Goal: Task Accomplishment & Management: Manage account settings

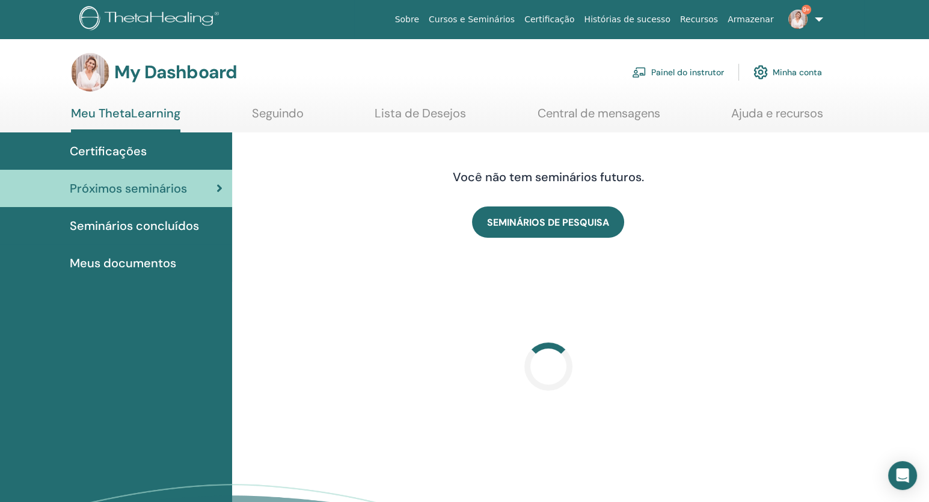
click at [682, 78] on link "Painel do instrutor" at bounding box center [678, 72] width 92 height 26
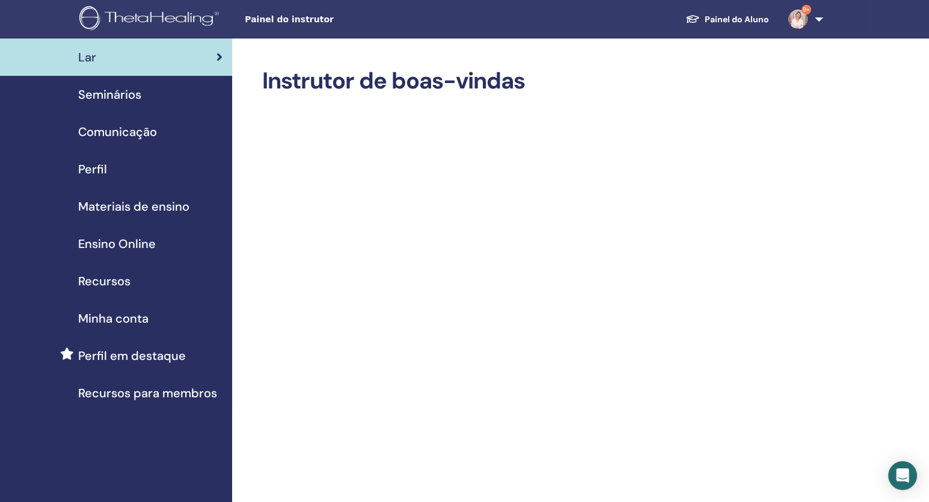
click at [108, 97] on span "Seminários" at bounding box center [109, 94] width 63 height 18
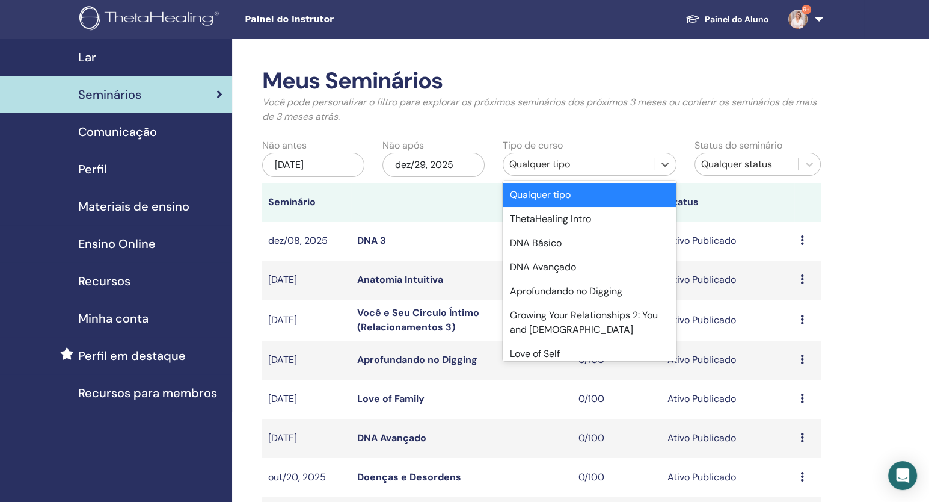
click at [546, 174] on div "Qualquer tipo" at bounding box center [578, 164] width 151 height 19
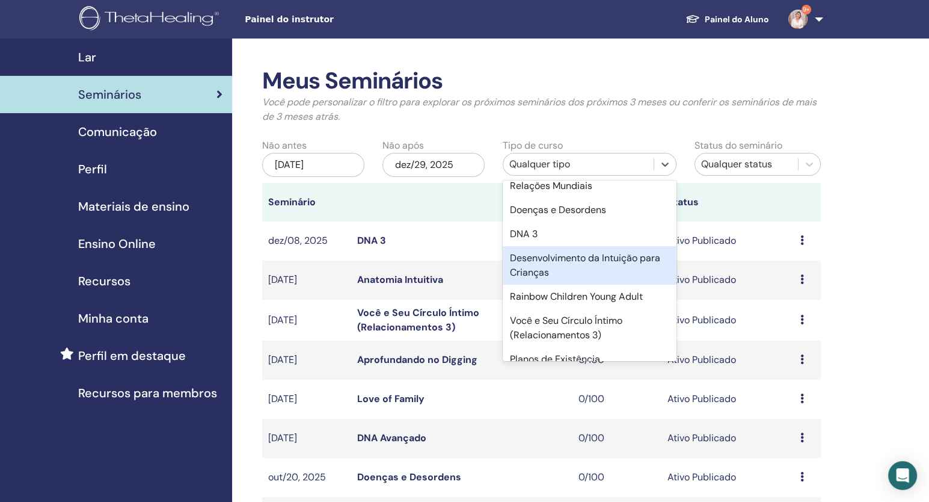
scroll to position [348, 0]
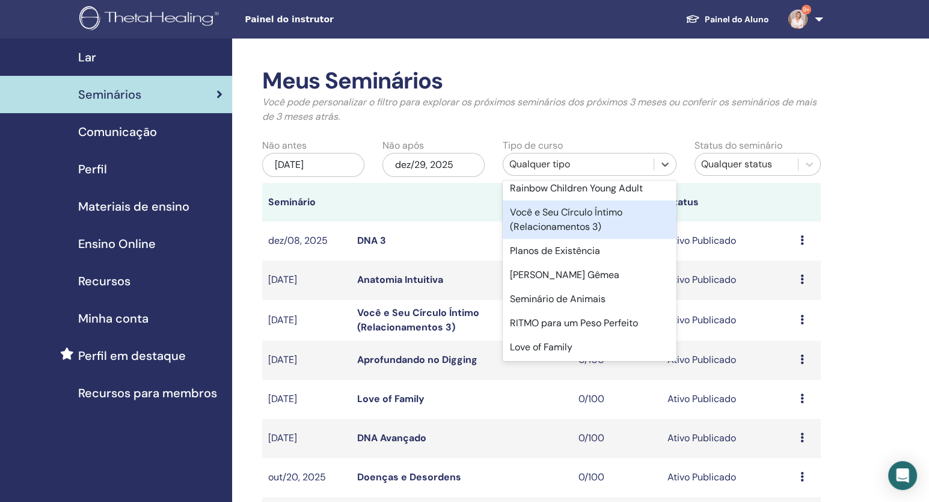
click at [593, 218] on div "Você e Seu Círculo Íntimo (Relacionamentos 3)" at bounding box center [590, 219] width 174 height 38
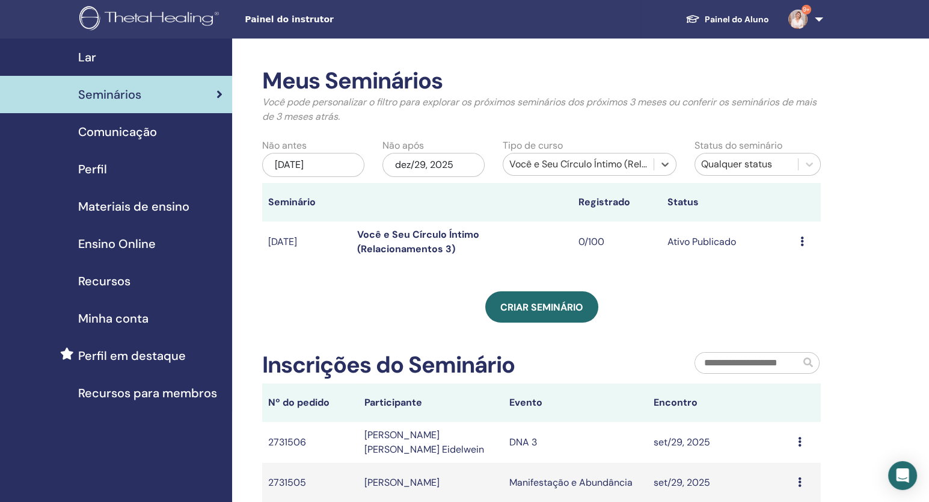
click at [804, 238] on div "Visualizar Editar Participantes Cancelar" at bounding box center [808, 242] width 14 height 14
click at [799, 266] on li "Editar" at bounding box center [801, 266] width 78 height 18
click at [802, 242] on icon at bounding box center [803, 241] width 4 height 10
click at [777, 267] on link "Editar" at bounding box center [782, 269] width 26 height 13
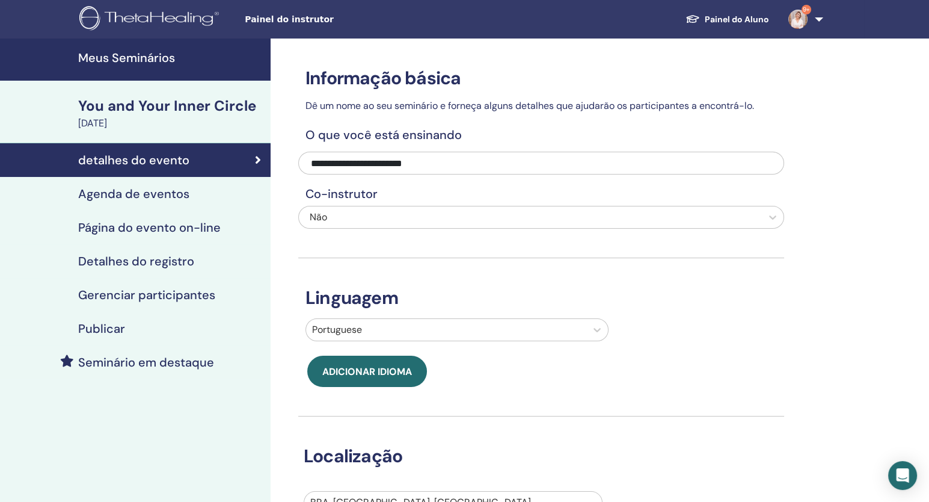
click at [168, 294] on h4 "Gerenciar participantes" at bounding box center [146, 295] width 137 height 14
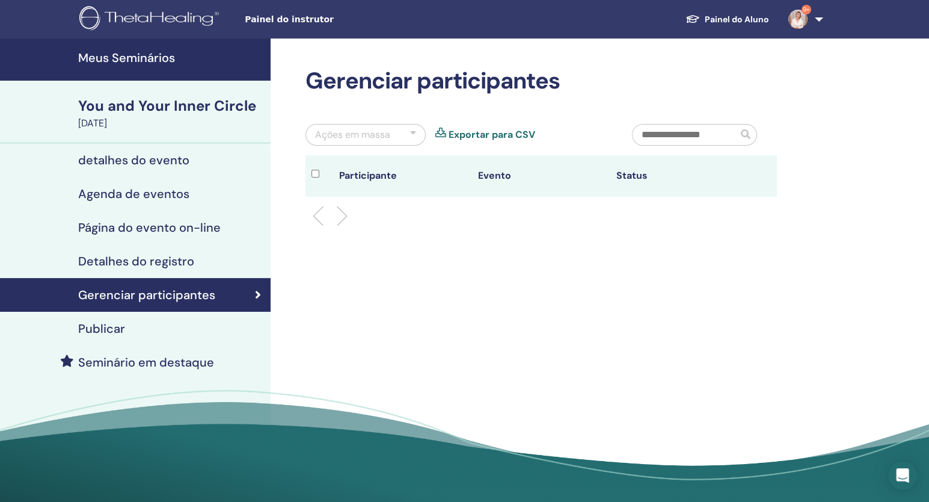
click at [166, 322] on div "Publicar" at bounding box center [135, 328] width 251 height 14
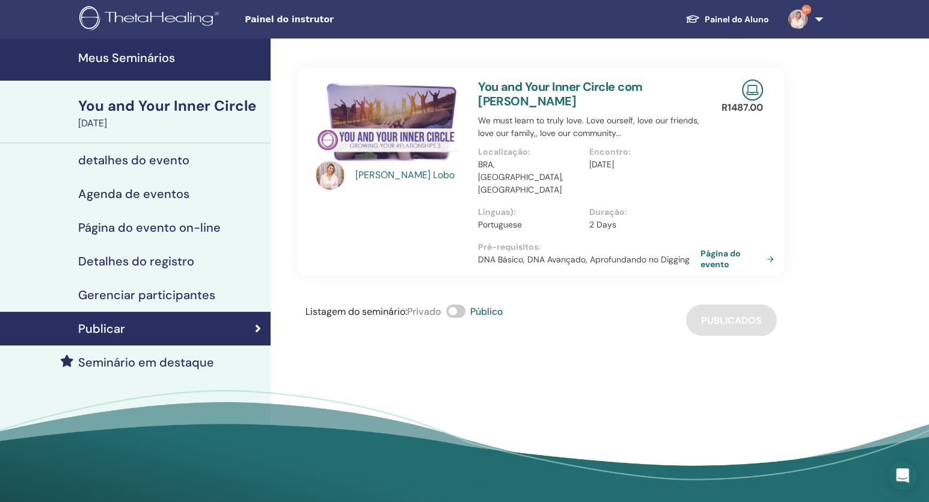
click at [171, 262] on h4 "Detalhes do registro" at bounding box center [136, 261] width 116 height 14
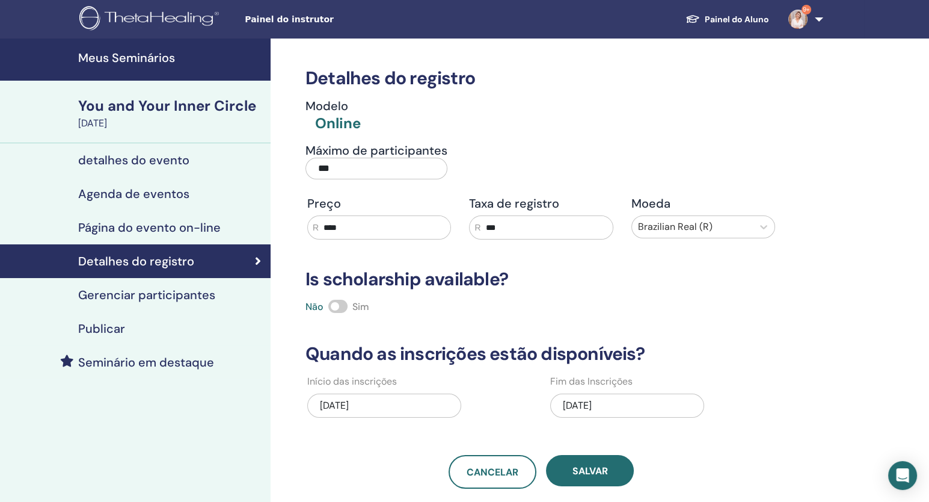
click at [144, 61] on h4 "Meus Seminários" at bounding box center [170, 58] width 185 height 14
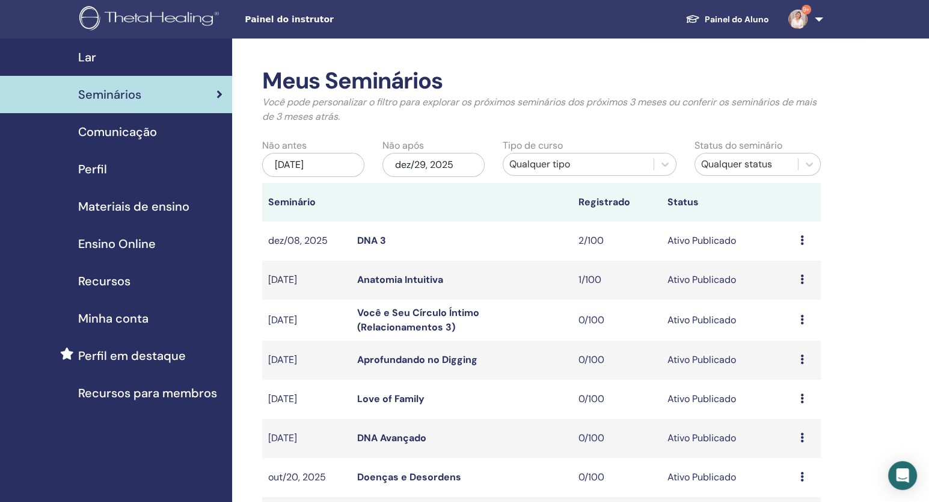
click at [801, 318] on icon at bounding box center [803, 320] width 4 height 10
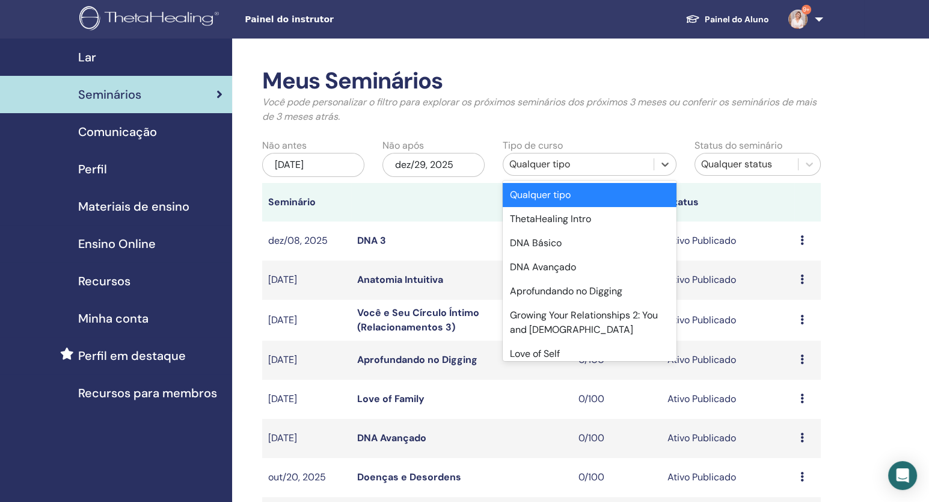
click at [559, 163] on div "Qualquer tipo" at bounding box center [578, 164] width 139 height 14
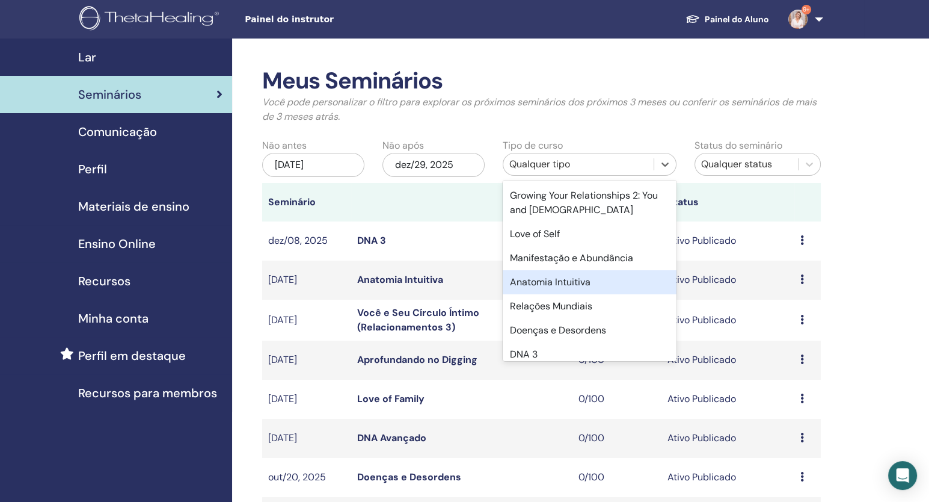
scroll to position [60, 0]
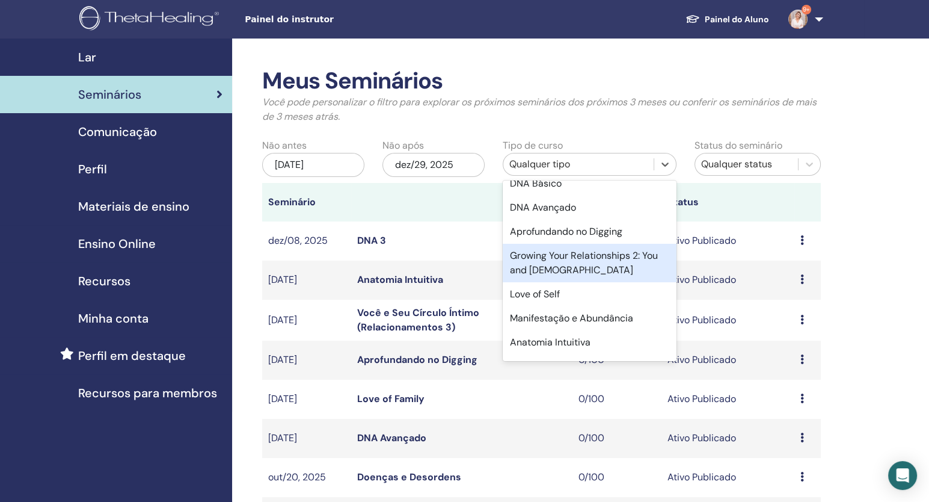
click at [575, 264] on div "Growing Your Relationships 2: You and God" at bounding box center [590, 263] width 174 height 38
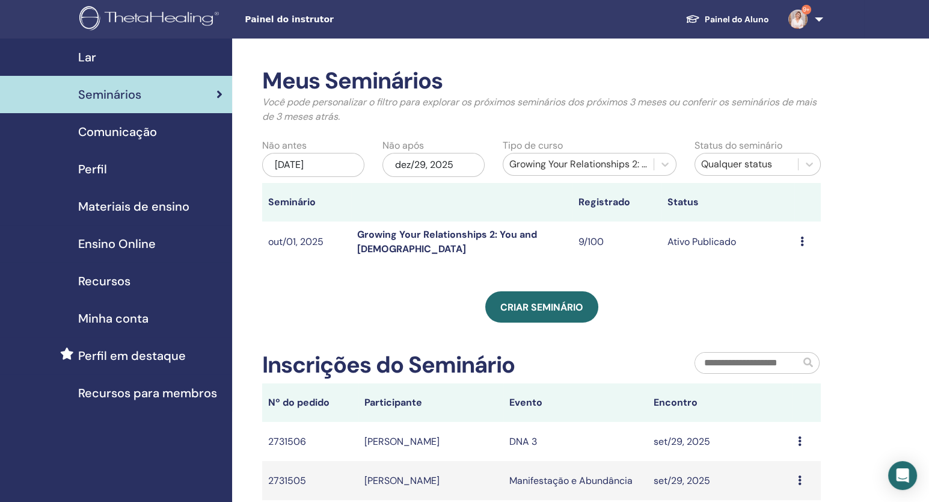
click at [802, 239] on icon at bounding box center [803, 241] width 4 height 10
click at [790, 267] on link "Editar" at bounding box center [782, 267] width 26 height 13
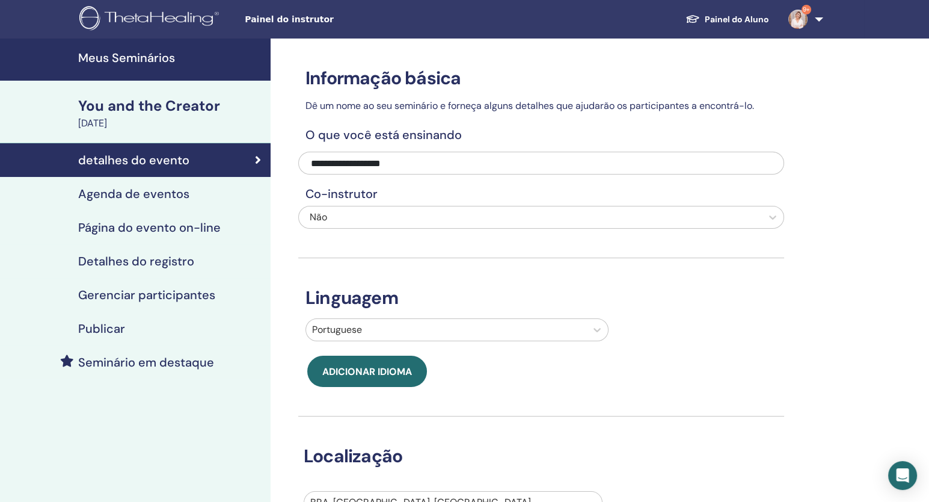
click at [173, 261] on h4 "Detalhes do registro" at bounding box center [136, 261] width 116 height 14
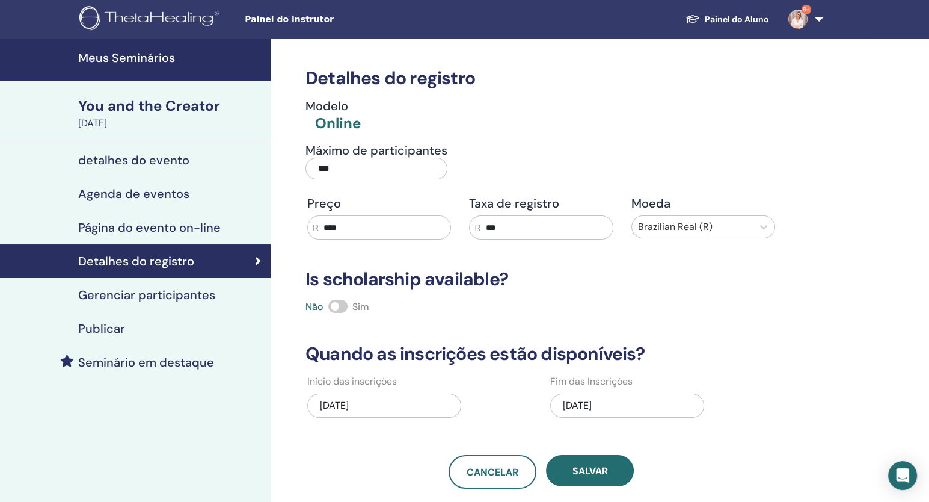
click at [174, 156] on h4 "detalhes do evento" at bounding box center [133, 160] width 111 height 14
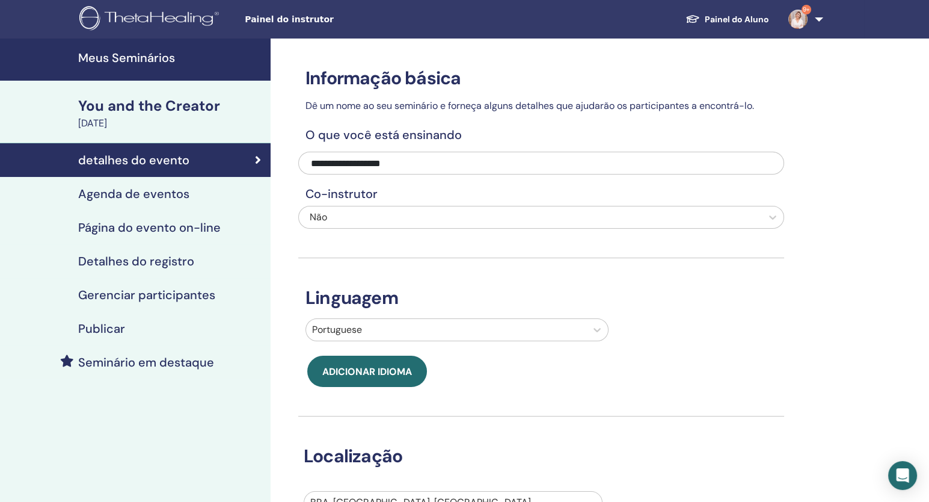
click at [182, 199] on h4 "Agenda de eventos" at bounding box center [133, 193] width 111 height 14
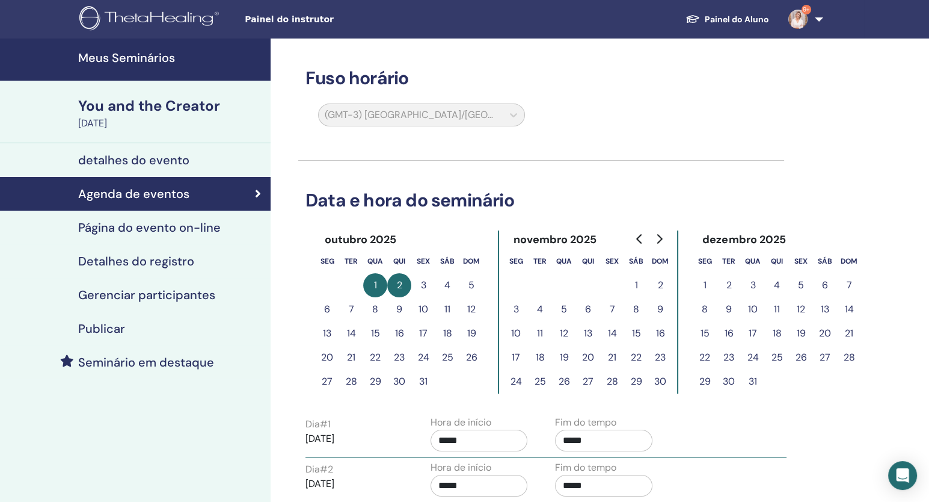
click at [173, 297] on h4 "Gerenciar participantes" at bounding box center [146, 295] width 137 height 14
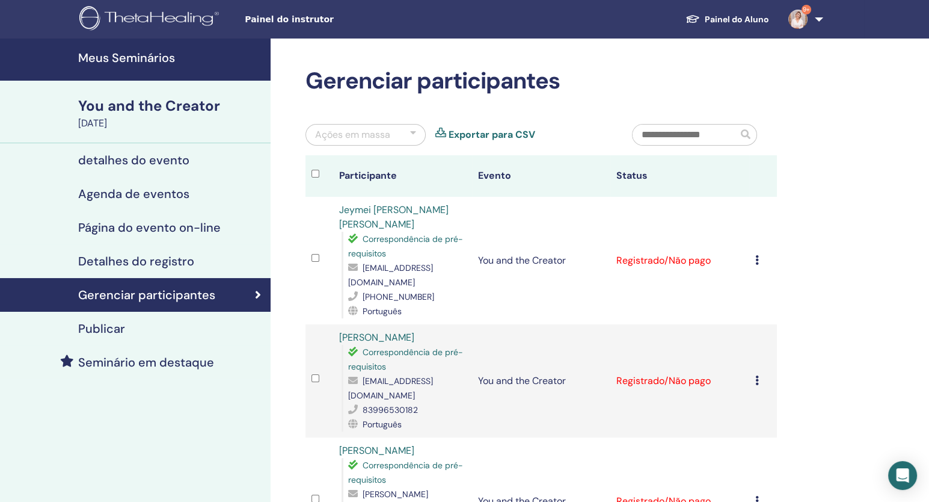
click at [149, 262] on h4 "Detalhes do registro" at bounding box center [136, 261] width 116 height 14
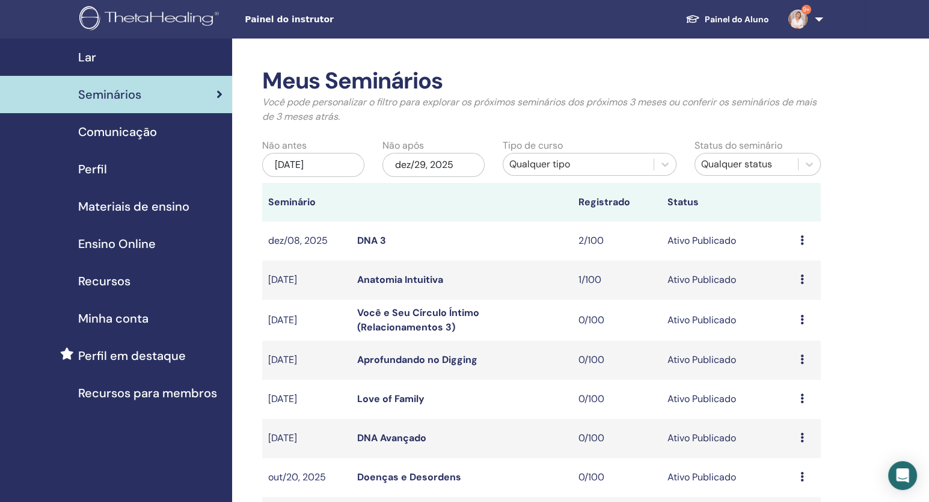
click at [599, 171] on div "Qualquer tipo" at bounding box center [578, 164] width 151 height 19
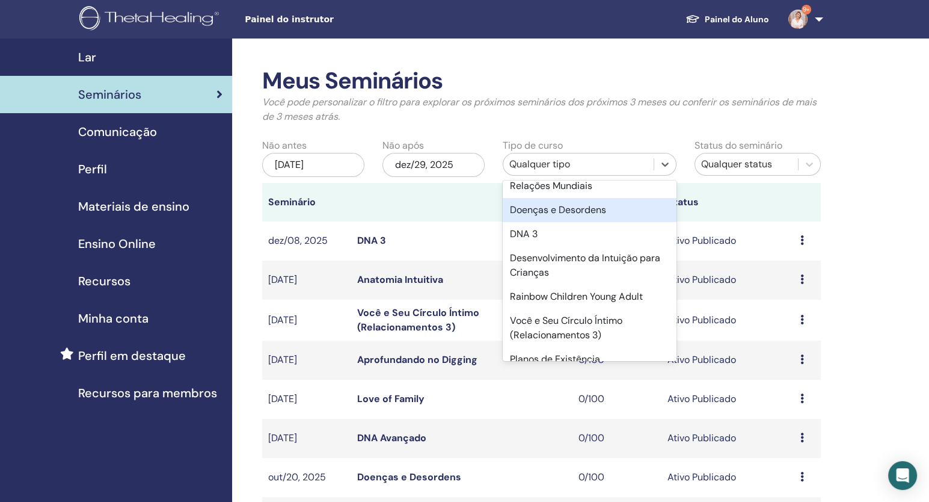
scroll to position [300, 0]
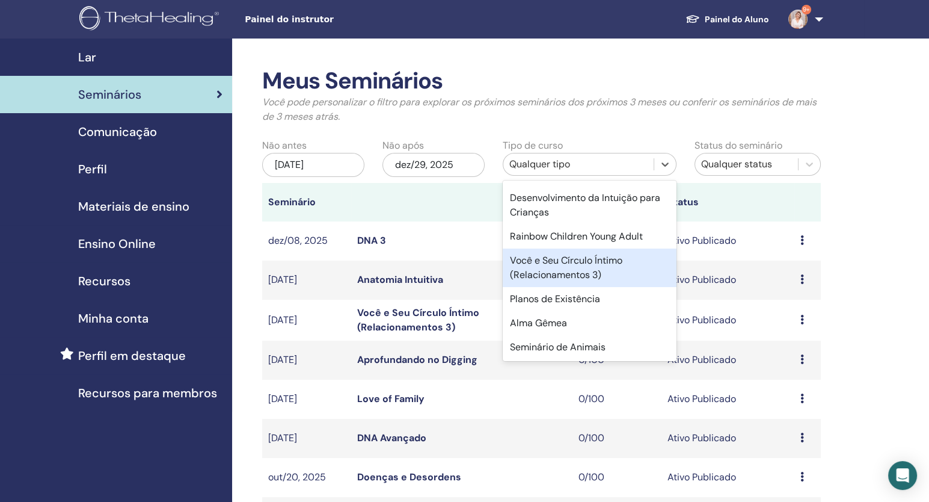
click at [606, 273] on div "Você e Seu Círculo Íntimo (Relacionamentos 3)" at bounding box center [590, 267] width 174 height 38
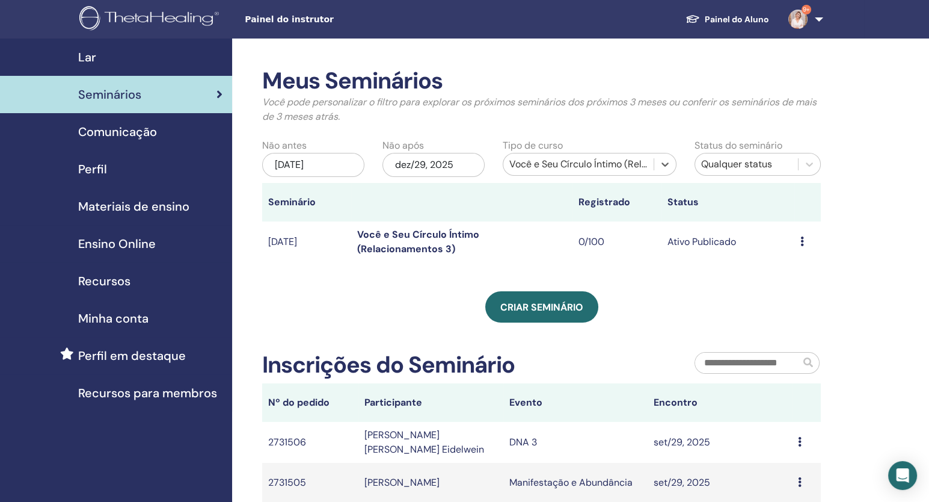
click at [802, 239] on icon at bounding box center [803, 241] width 4 height 10
click at [783, 262] on link "Editar" at bounding box center [782, 267] width 26 height 13
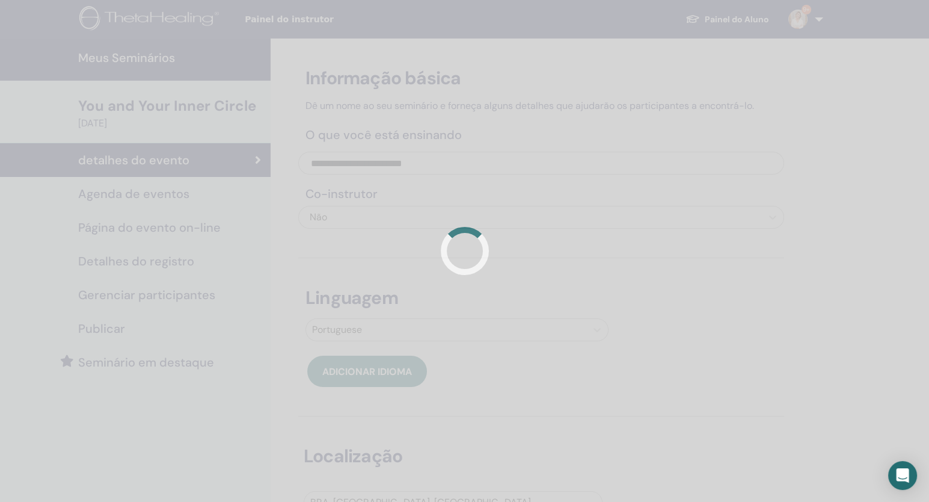
scroll to position [120, 0]
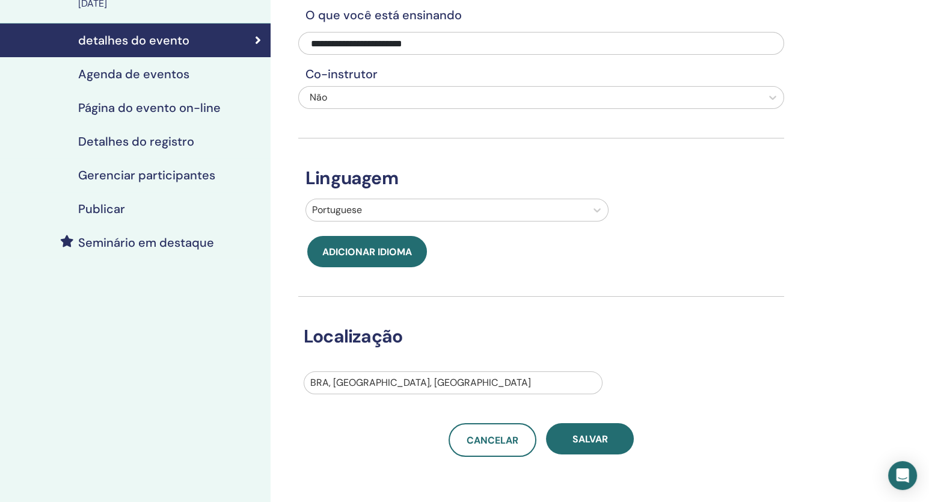
click at [180, 142] on h4 "Detalhes do registro" at bounding box center [136, 141] width 116 height 14
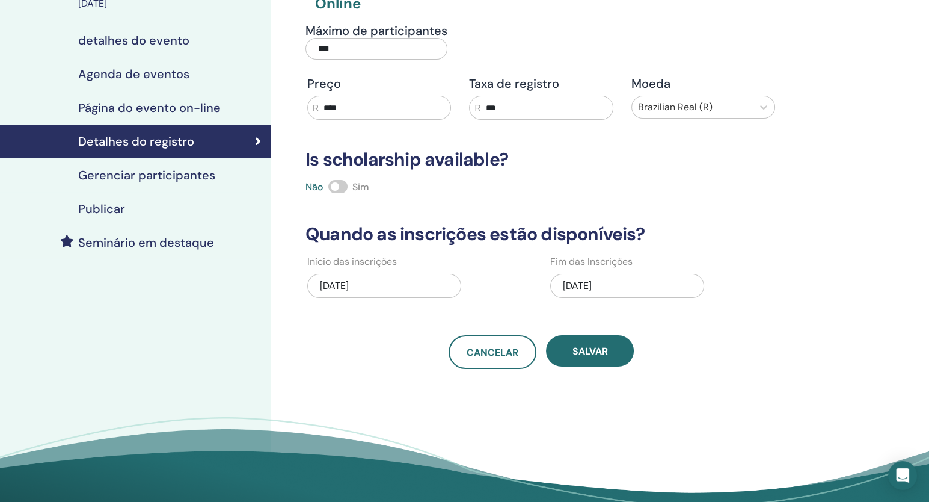
click at [586, 286] on div "06/12/2025" at bounding box center [627, 286] width 154 height 24
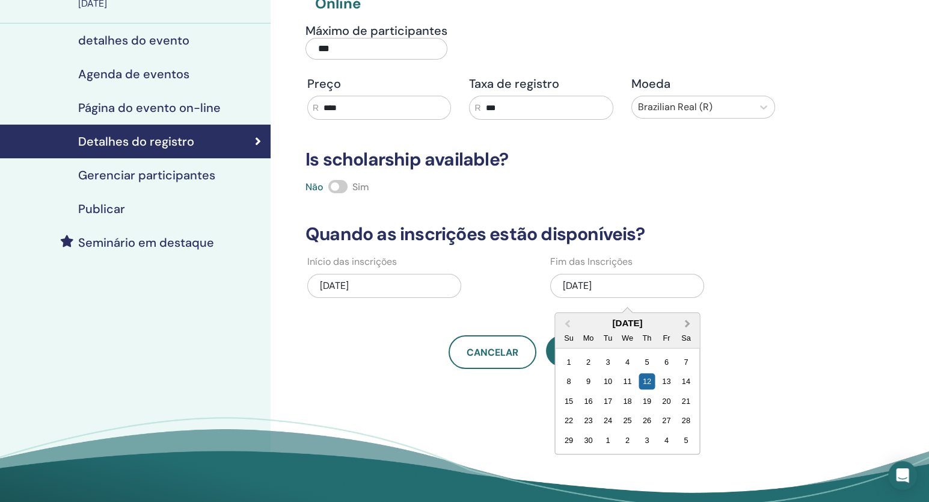
click at [688, 324] on button "Next Month" at bounding box center [688, 323] width 19 height 19
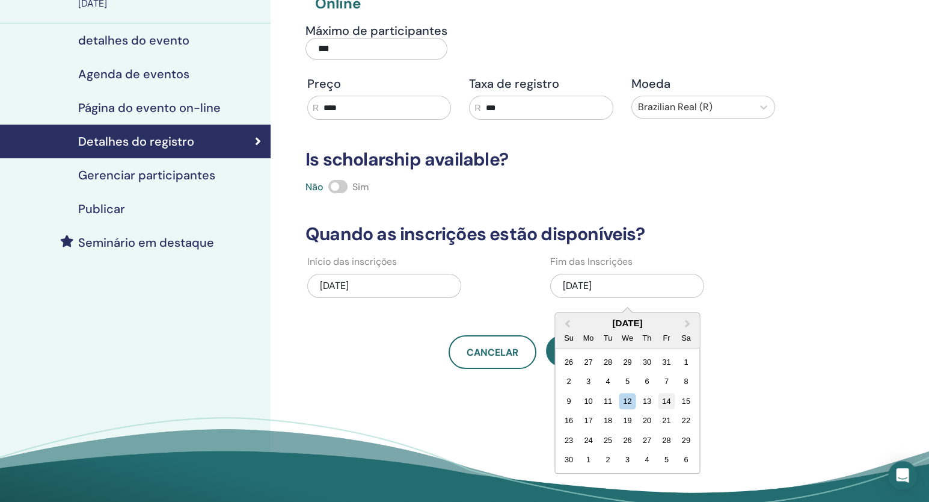
click at [668, 400] on div "14" at bounding box center [667, 401] width 16 height 16
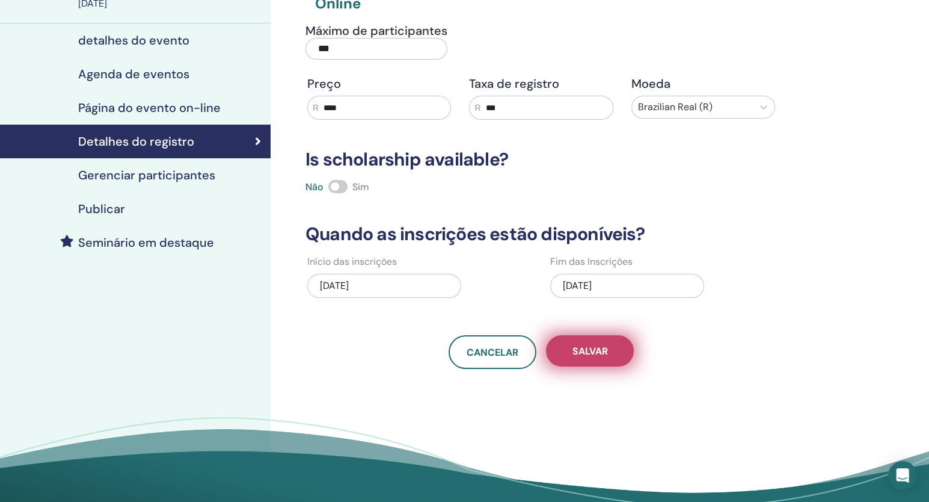
click at [616, 357] on button "Salvar" at bounding box center [590, 350] width 88 height 31
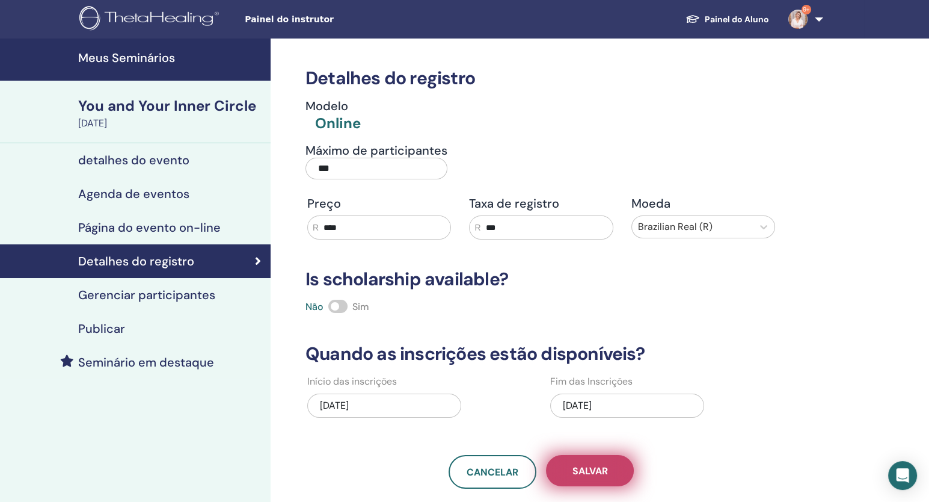
click at [602, 466] on span "Salvar" at bounding box center [589, 470] width 35 height 13
click at [594, 473] on span "Salvar" at bounding box center [589, 470] width 35 height 13
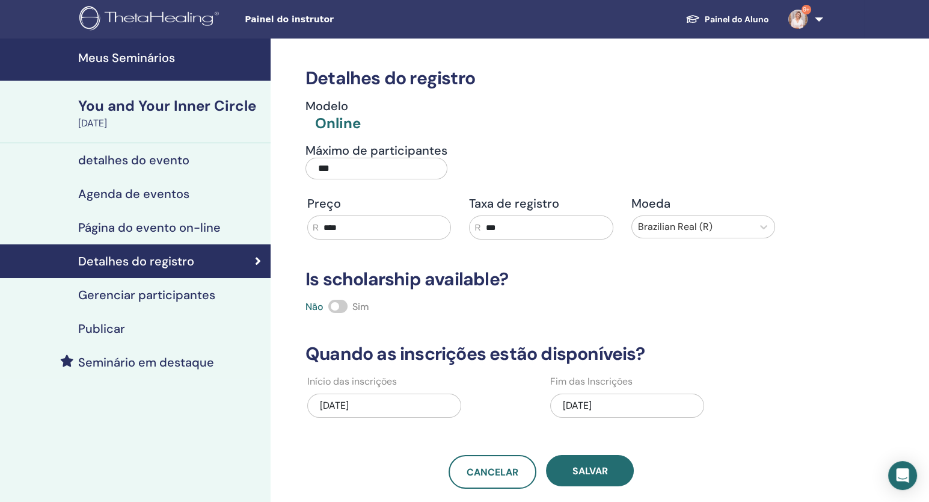
click at [115, 51] on h4 "Meus Seminários" at bounding box center [170, 58] width 185 height 14
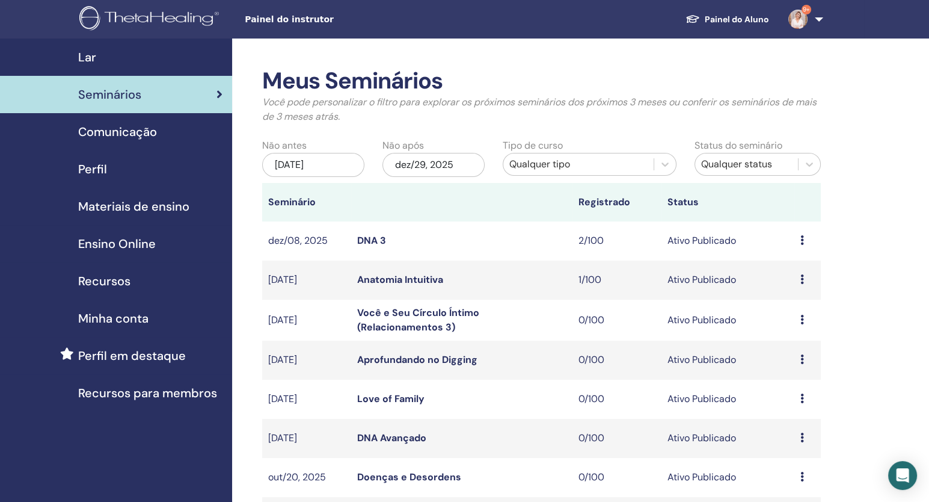
click at [541, 166] on div "Qualquer tipo" at bounding box center [578, 164] width 139 height 14
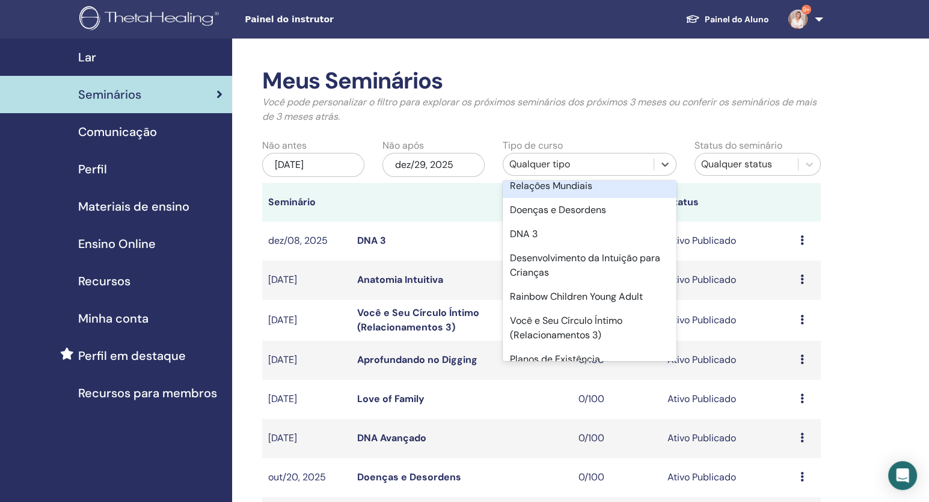
scroll to position [348, 0]
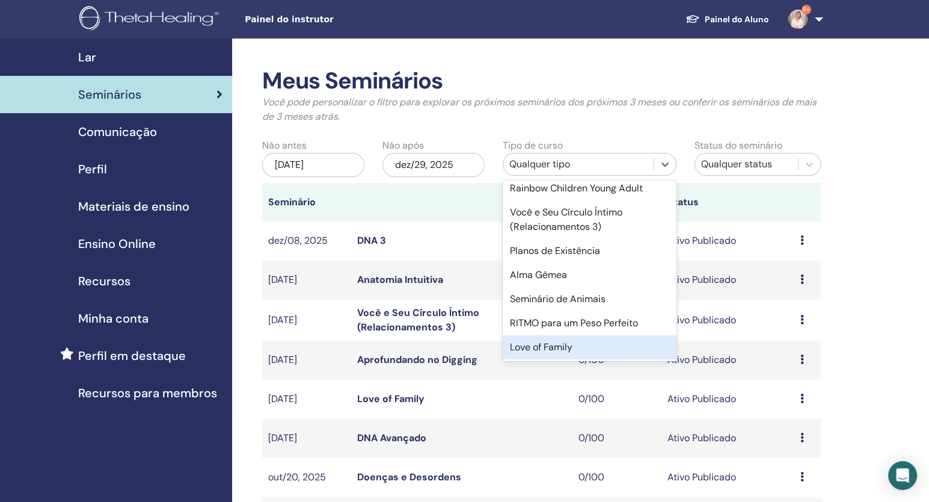
click at [606, 345] on div "Love of Family" at bounding box center [590, 347] width 174 height 24
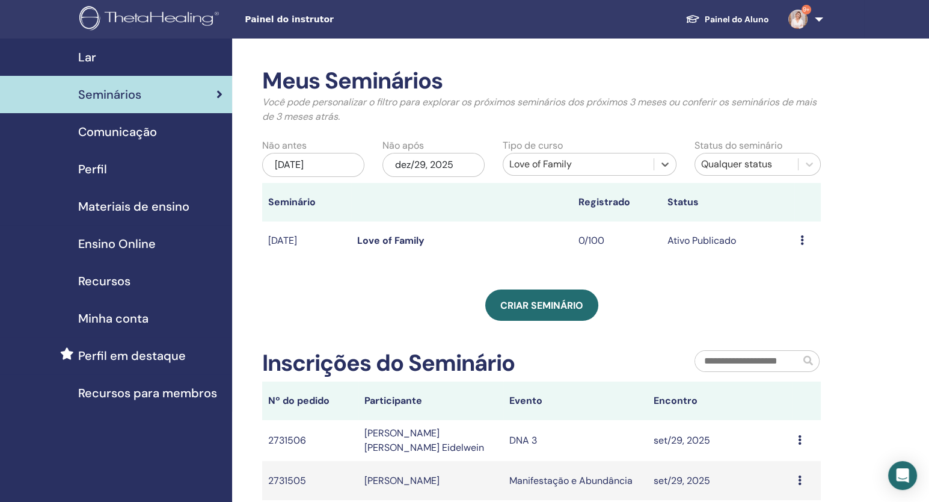
click at [801, 241] on icon at bounding box center [803, 240] width 4 height 10
click at [790, 265] on link "Editar" at bounding box center [780, 268] width 26 height 13
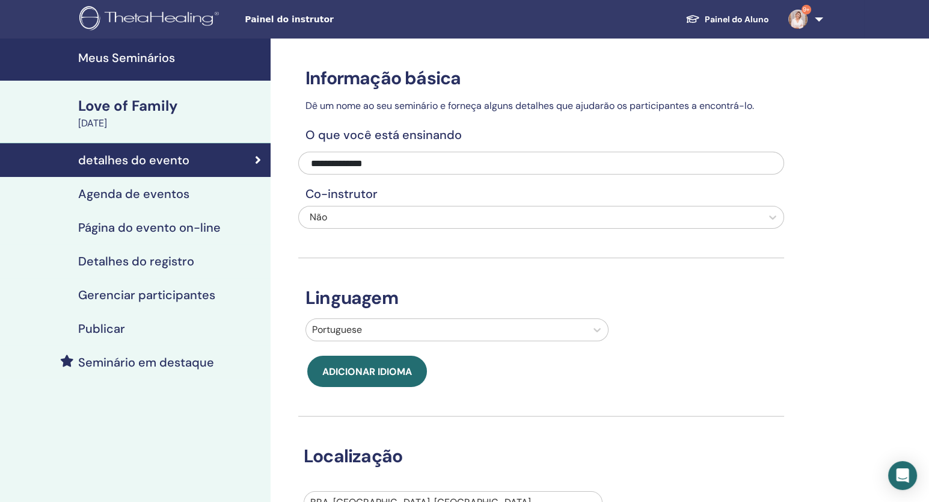
click at [209, 185] on link "Agenda de eventos" at bounding box center [135, 194] width 271 height 34
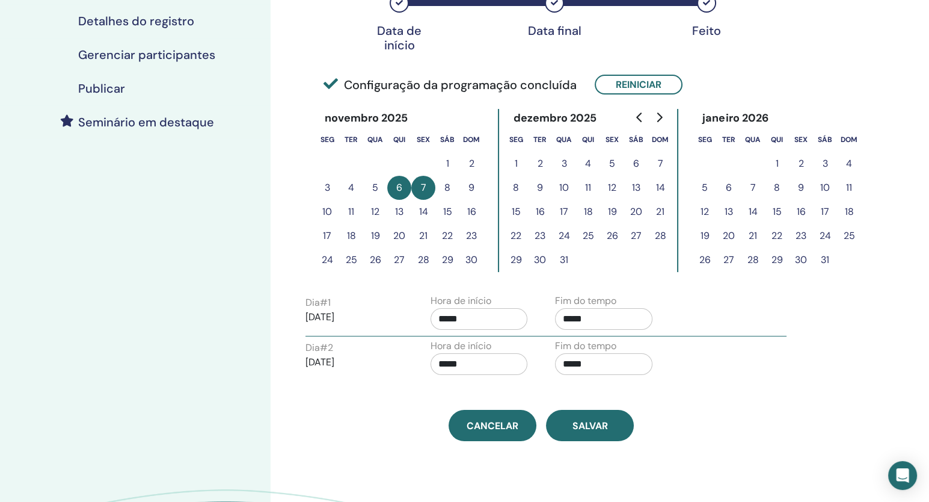
scroll to position [120, 0]
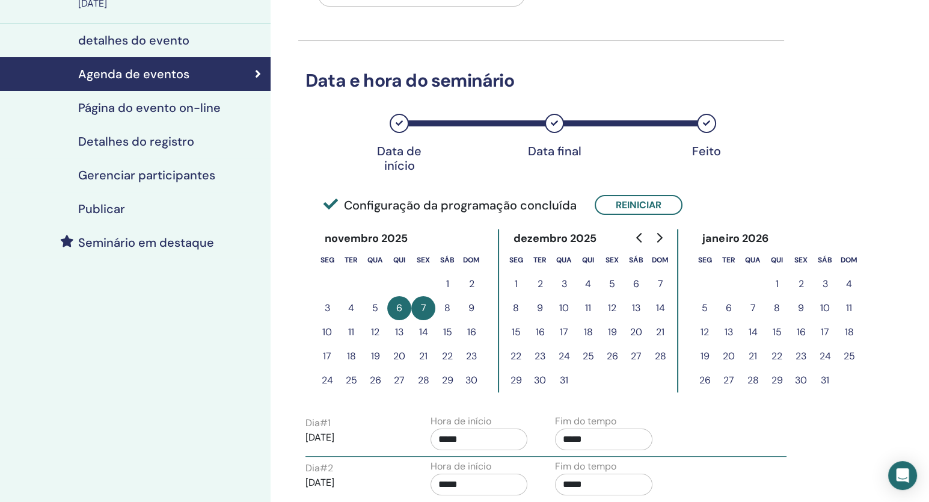
click at [161, 126] on link "Detalhes do registro" at bounding box center [135, 142] width 271 height 34
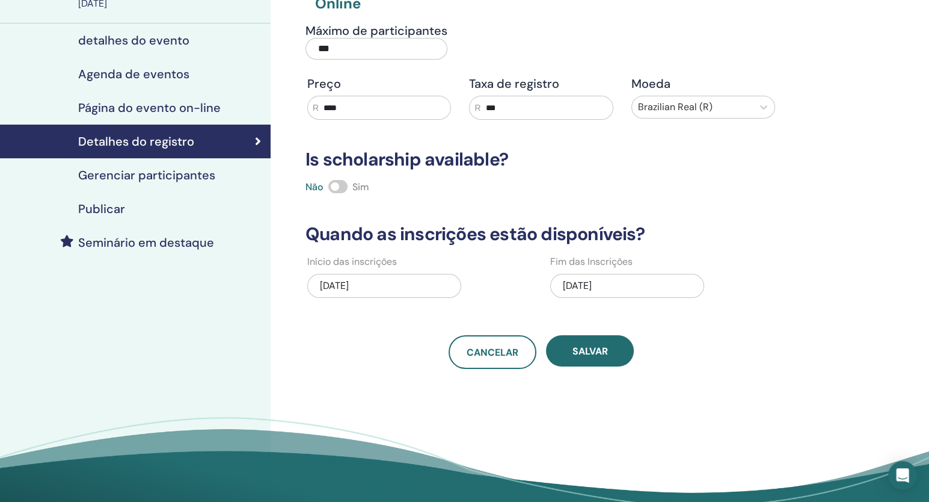
click at [567, 283] on div "[DATE]" at bounding box center [627, 286] width 154 height 24
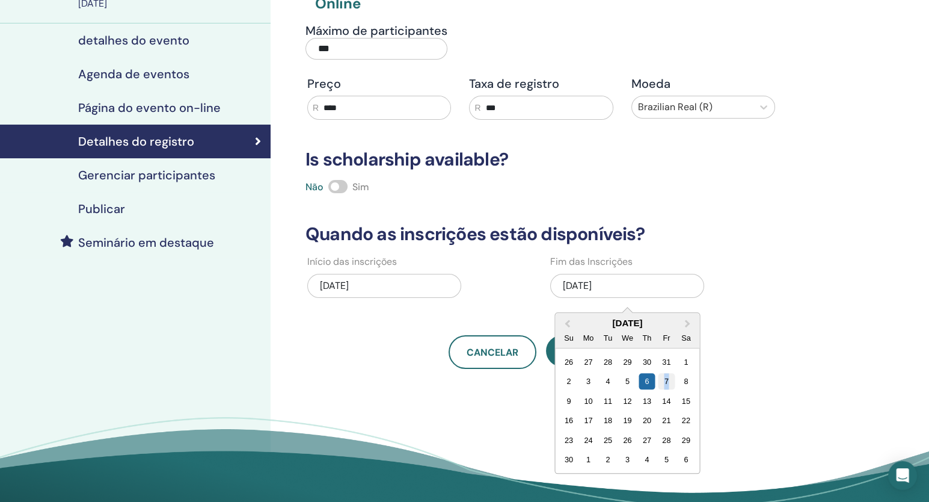
click at [666, 379] on div "7" at bounding box center [667, 381] width 16 height 16
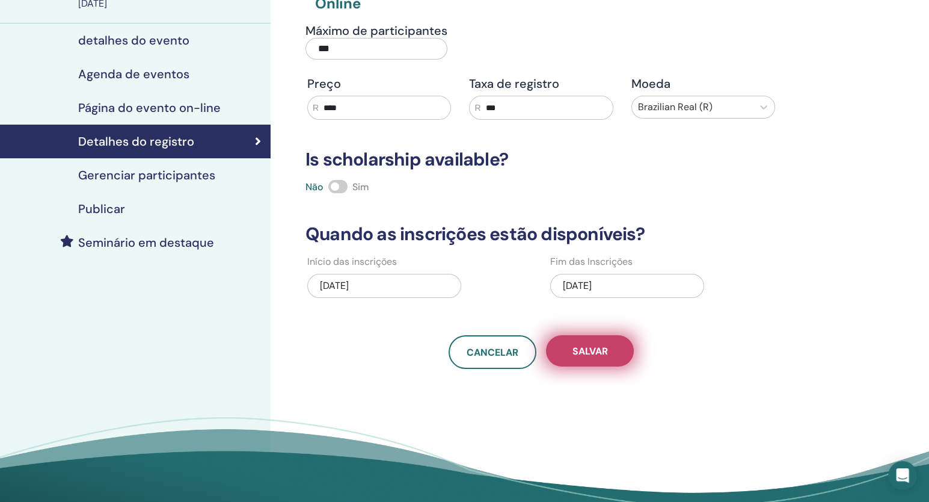
click at [616, 359] on button "Salvar" at bounding box center [590, 350] width 88 height 31
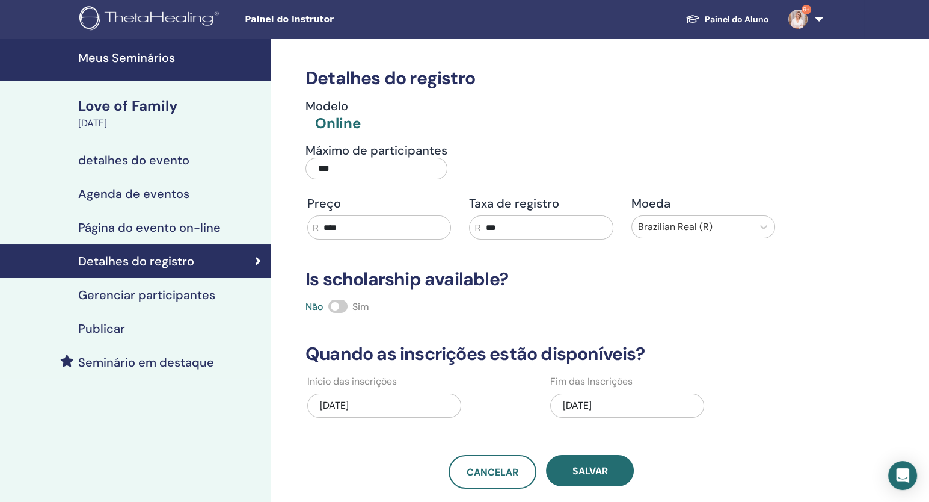
click at [119, 69] on link "Meus Seminários" at bounding box center [135, 59] width 271 height 42
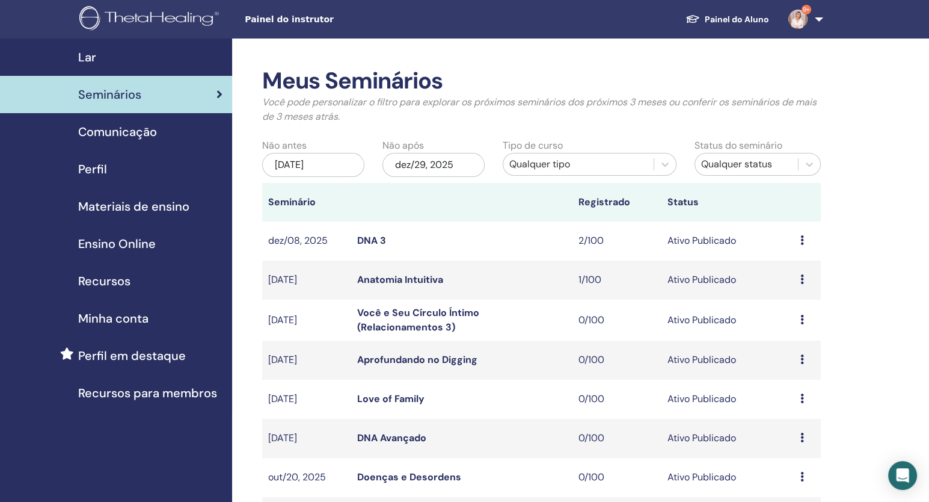
click at [804, 236] on icon at bounding box center [803, 240] width 4 height 10
click at [798, 280] on link "Participantes" at bounding box center [800, 282] width 59 height 13
